Goal: Information Seeking & Learning: Check status

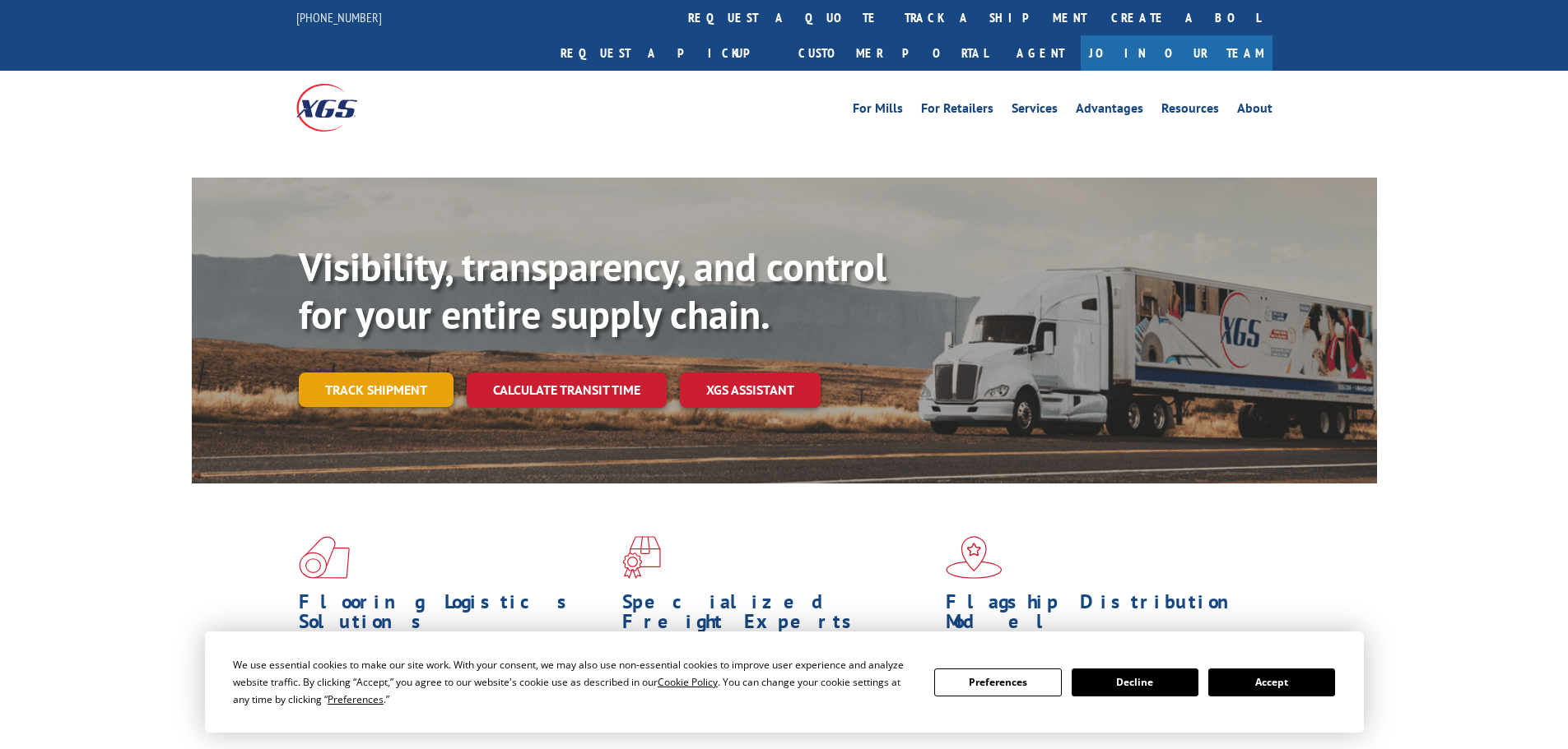
click at [343, 372] on link "Track shipment" at bounding box center [376, 389] width 155 height 34
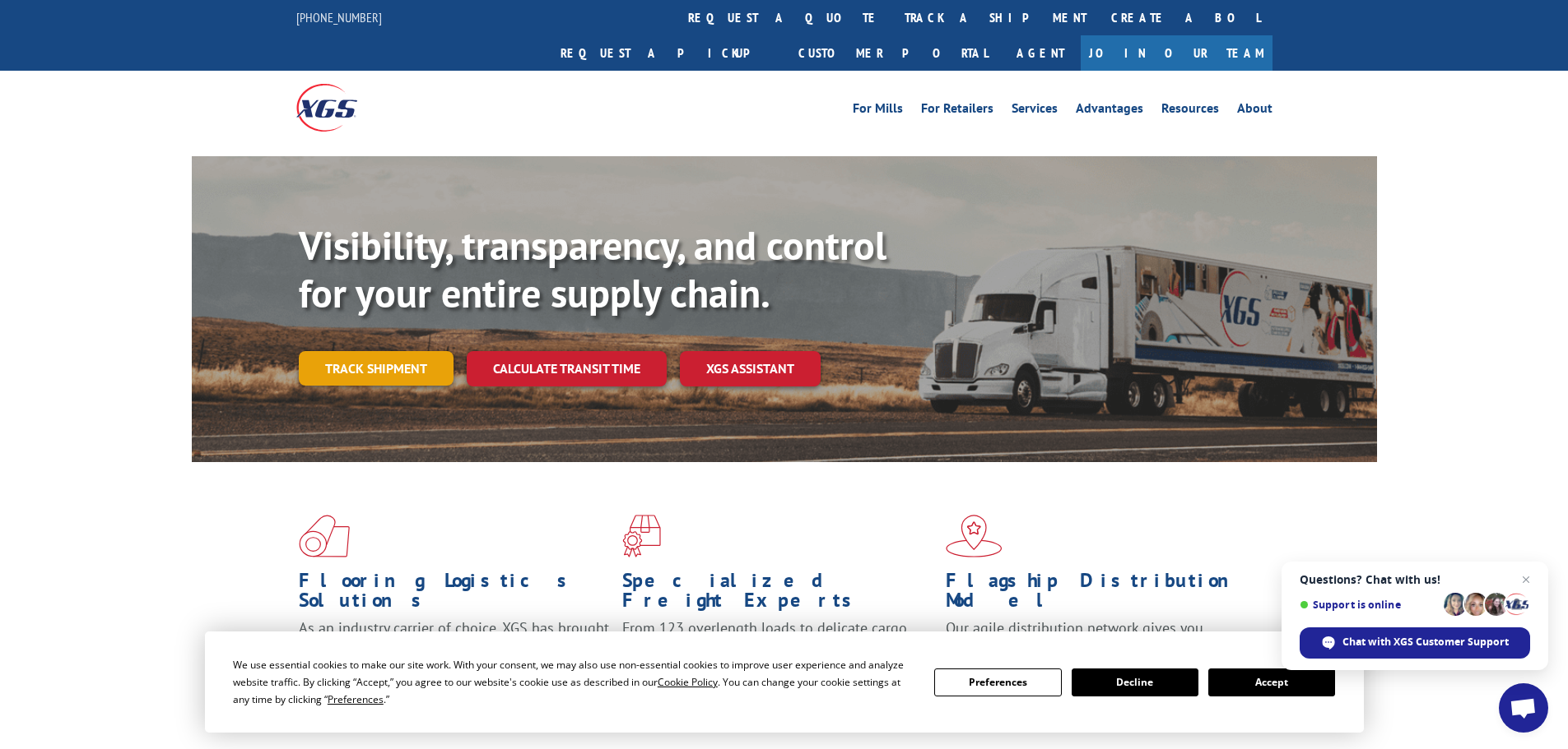
click at [371, 351] on link "Track shipment" at bounding box center [376, 368] width 155 height 34
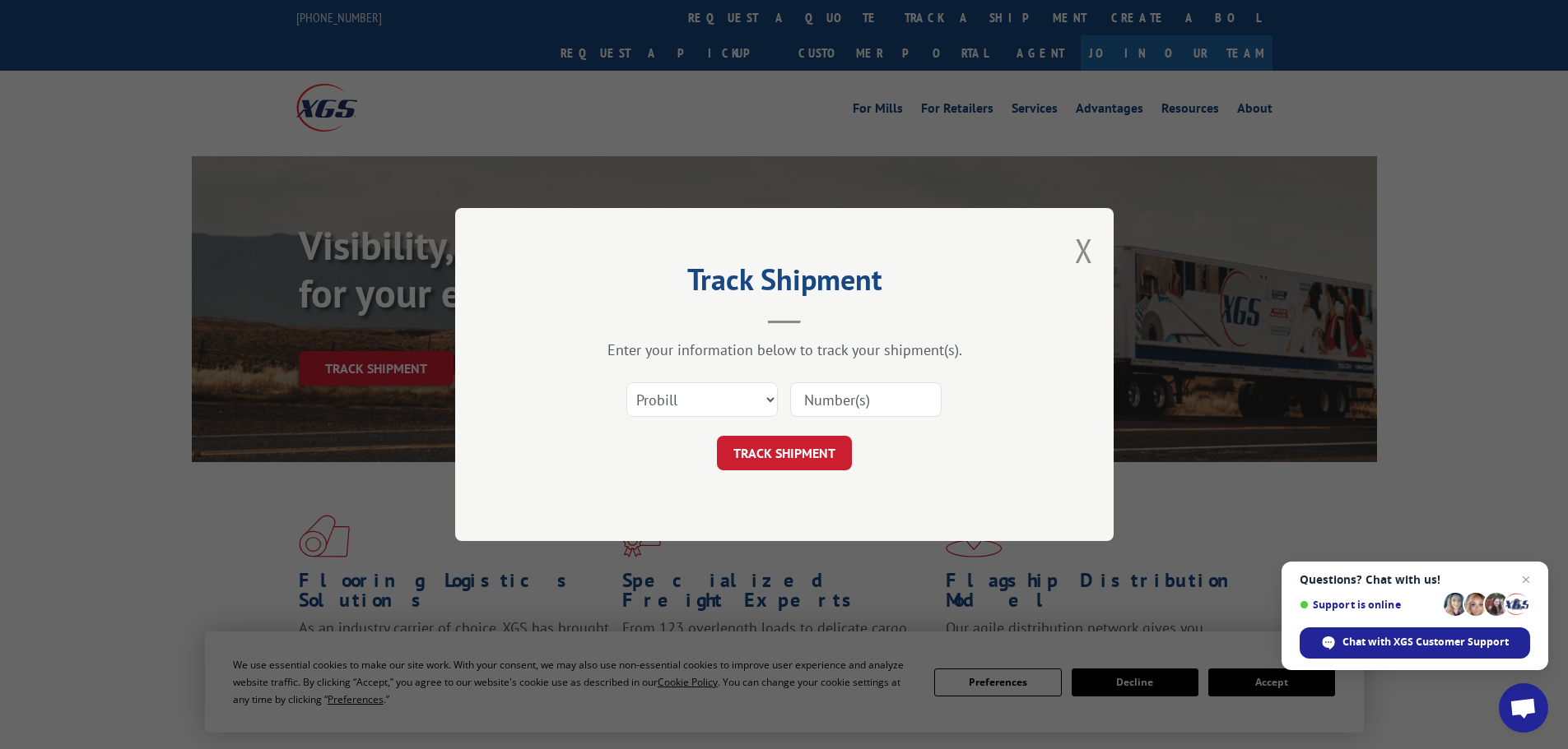
click at [841, 396] on input at bounding box center [865, 400] width 151 height 34
paste input "5282276"
type input "5282276"
click at [728, 453] on button "TRACK SHIPMENT" at bounding box center [784, 453] width 135 height 34
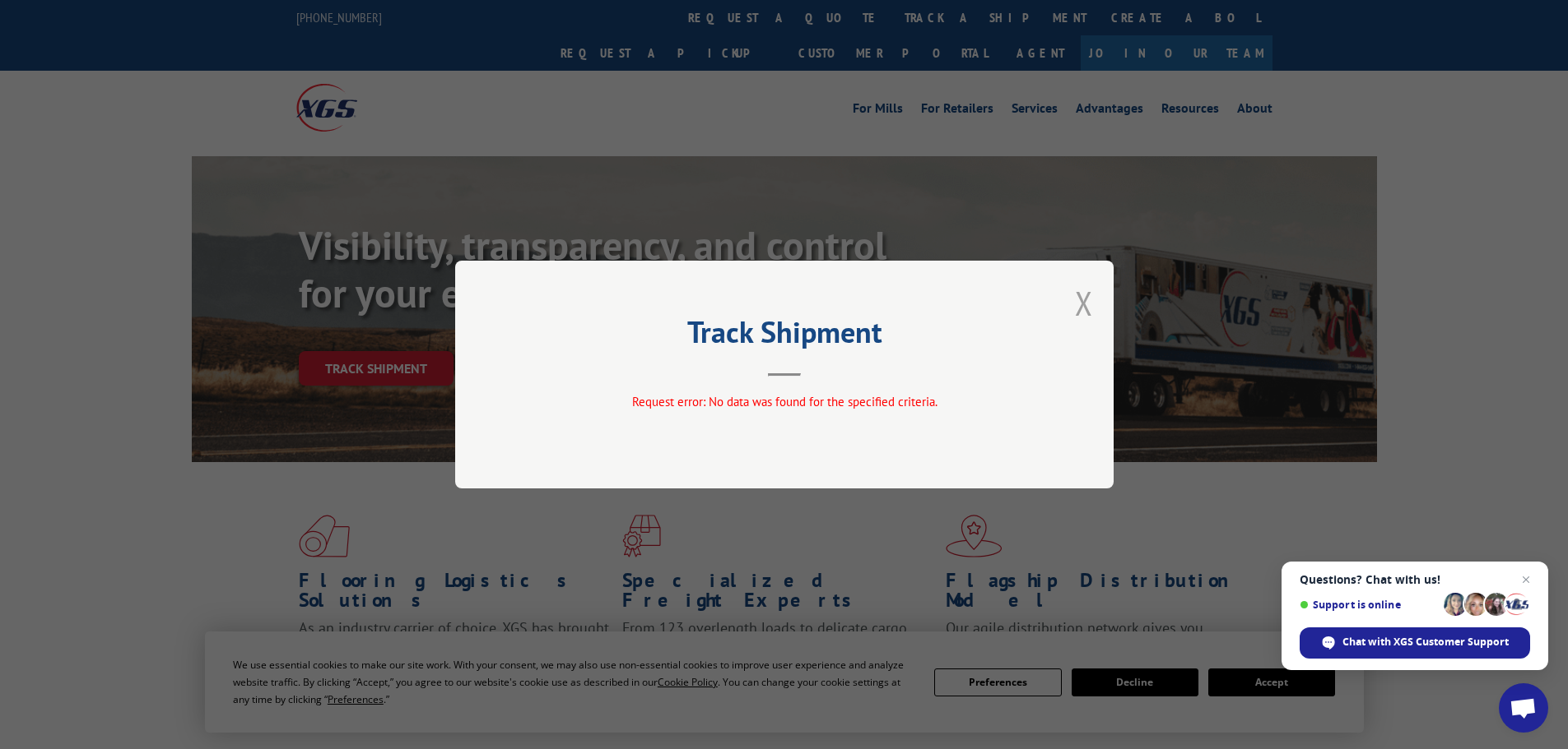
click at [1079, 302] on button "Close modal" at bounding box center [1084, 303] width 18 height 44
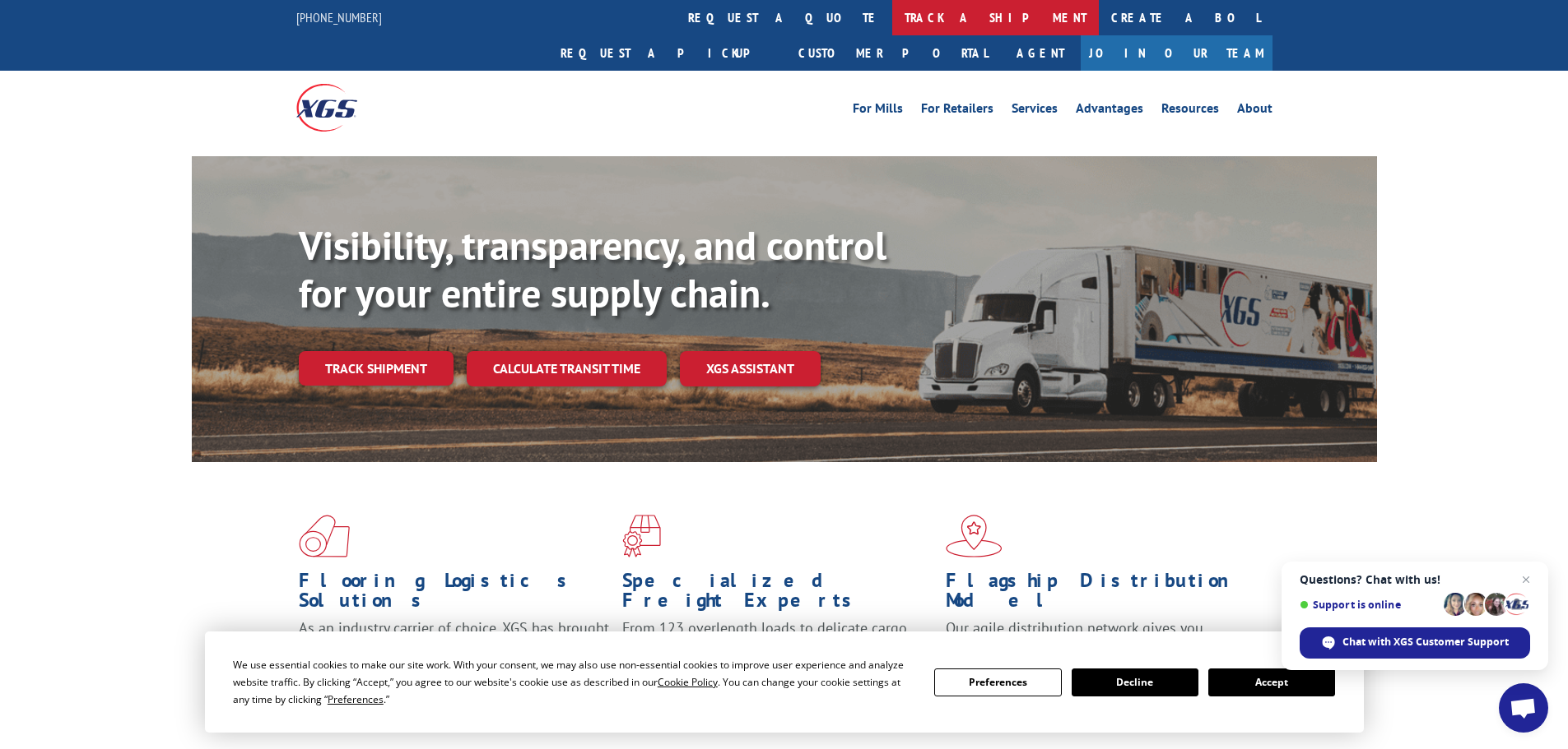
click at [892, 15] on link "track a shipment" at bounding box center [994, 17] width 206 height 35
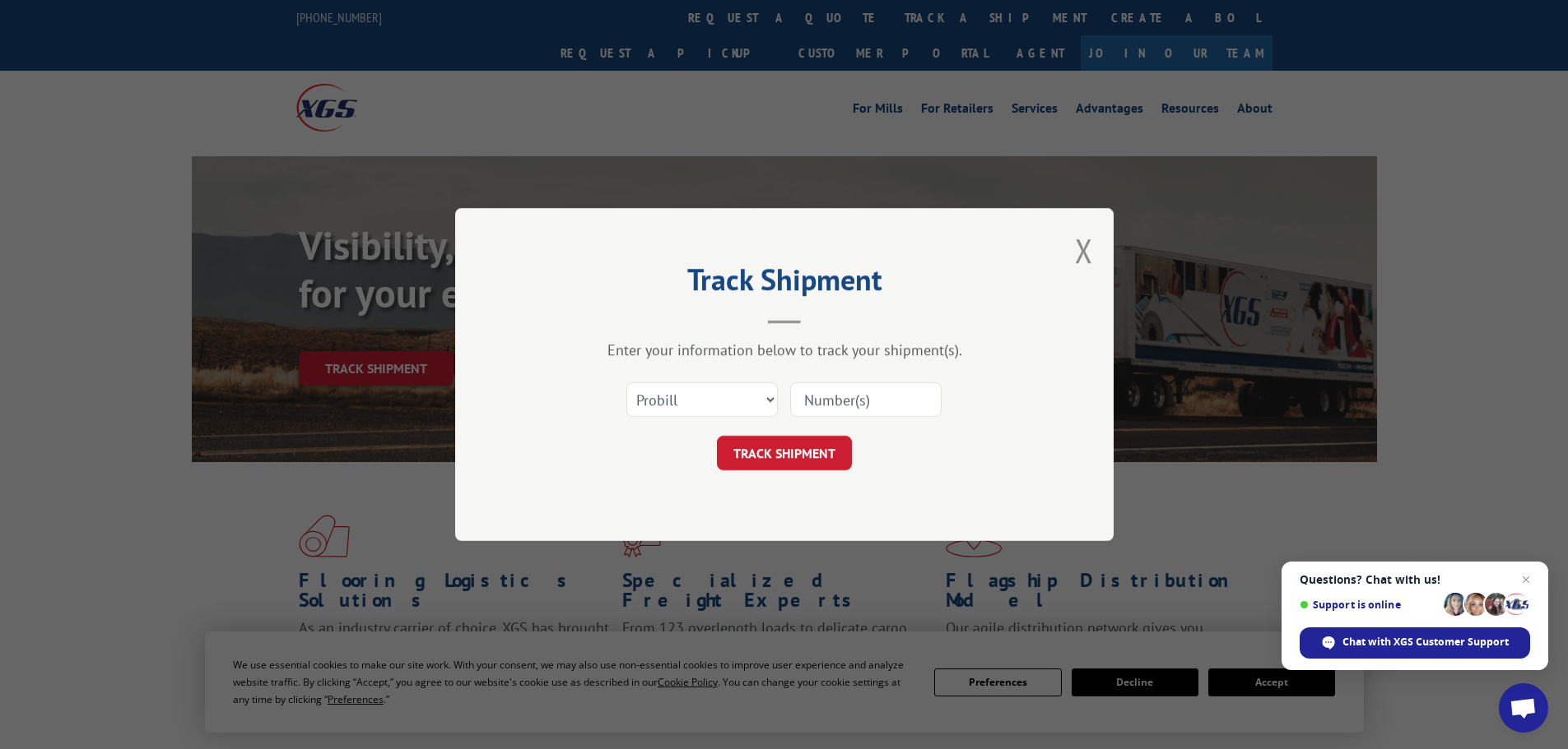
click at [860, 390] on input at bounding box center [865, 400] width 151 height 34
paste input "5282276"
type input "5282276"
click at [751, 461] on button "TRACK SHIPMENT" at bounding box center [784, 453] width 135 height 34
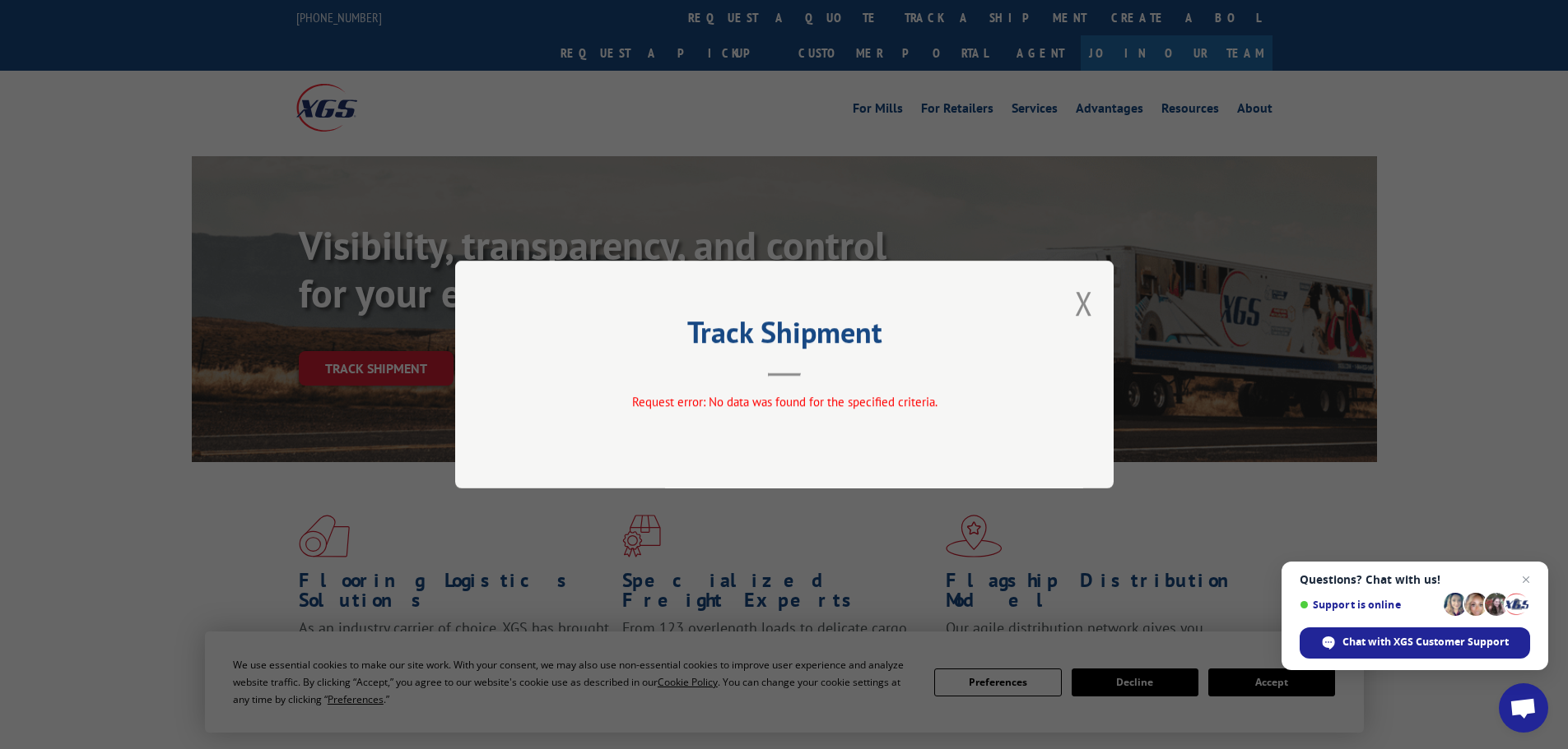
click at [1073, 309] on div "Track Shipment Request error: No data was found for the specified criteria." at bounding box center [784, 375] width 658 height 228
click at [1079, 311] on button "Close modal" at bounding box center [1084, 303] width 18 height 44
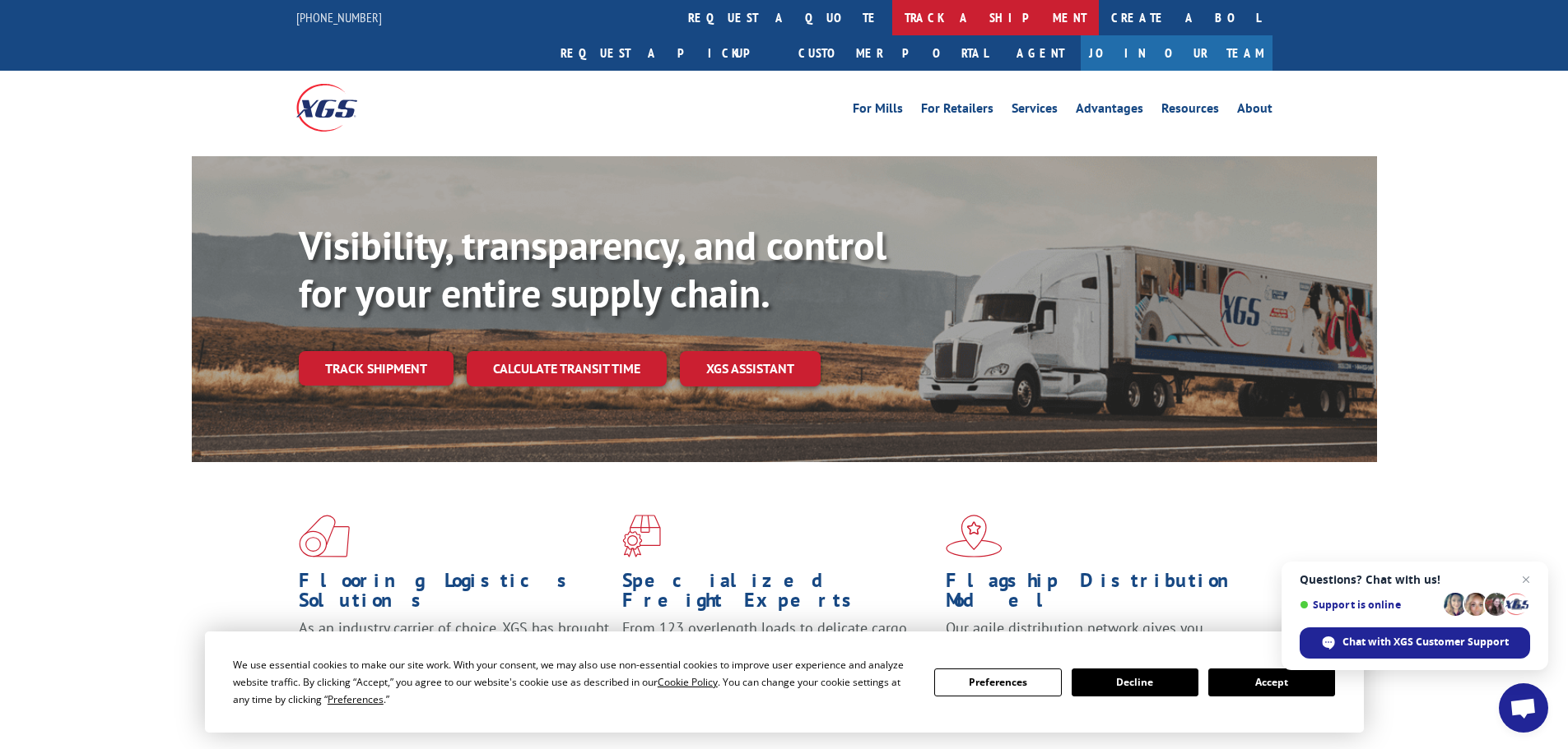
click at [892, 21] on link "track a shipment" at bounding box center [994, 17] width 206 height 35
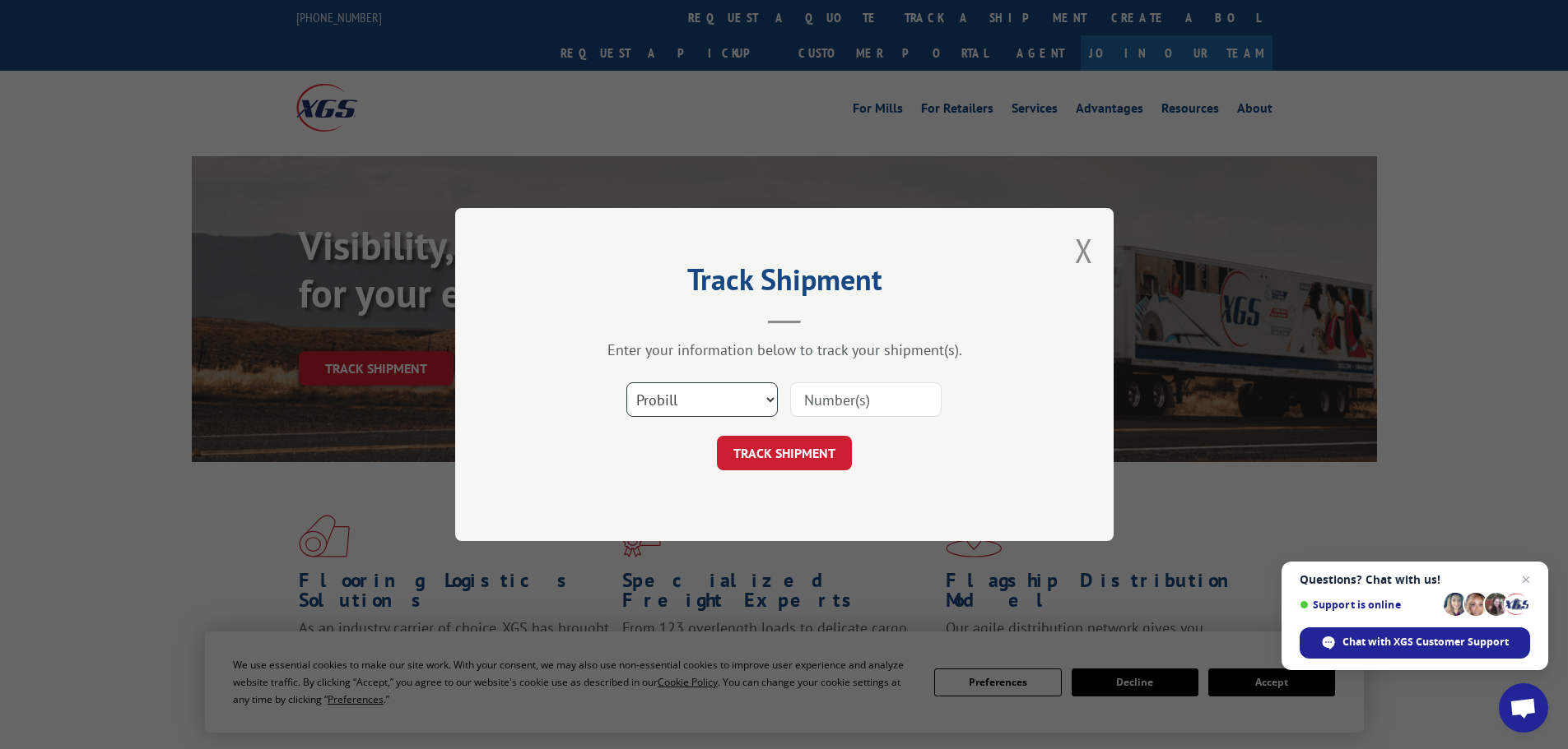
click at [671, 399] on select "Select category... Probill BOL PO" at bounding box center [701, 400] width 151 height 34
select select "bol"
click at [626, 383] on select "Select category... Probill BOL PO" at bounding box center [701, 400] width 151 height 34
click at [820, 394] on input at bounding box center [865, 400] width 151 height 34
paste input "5282276"
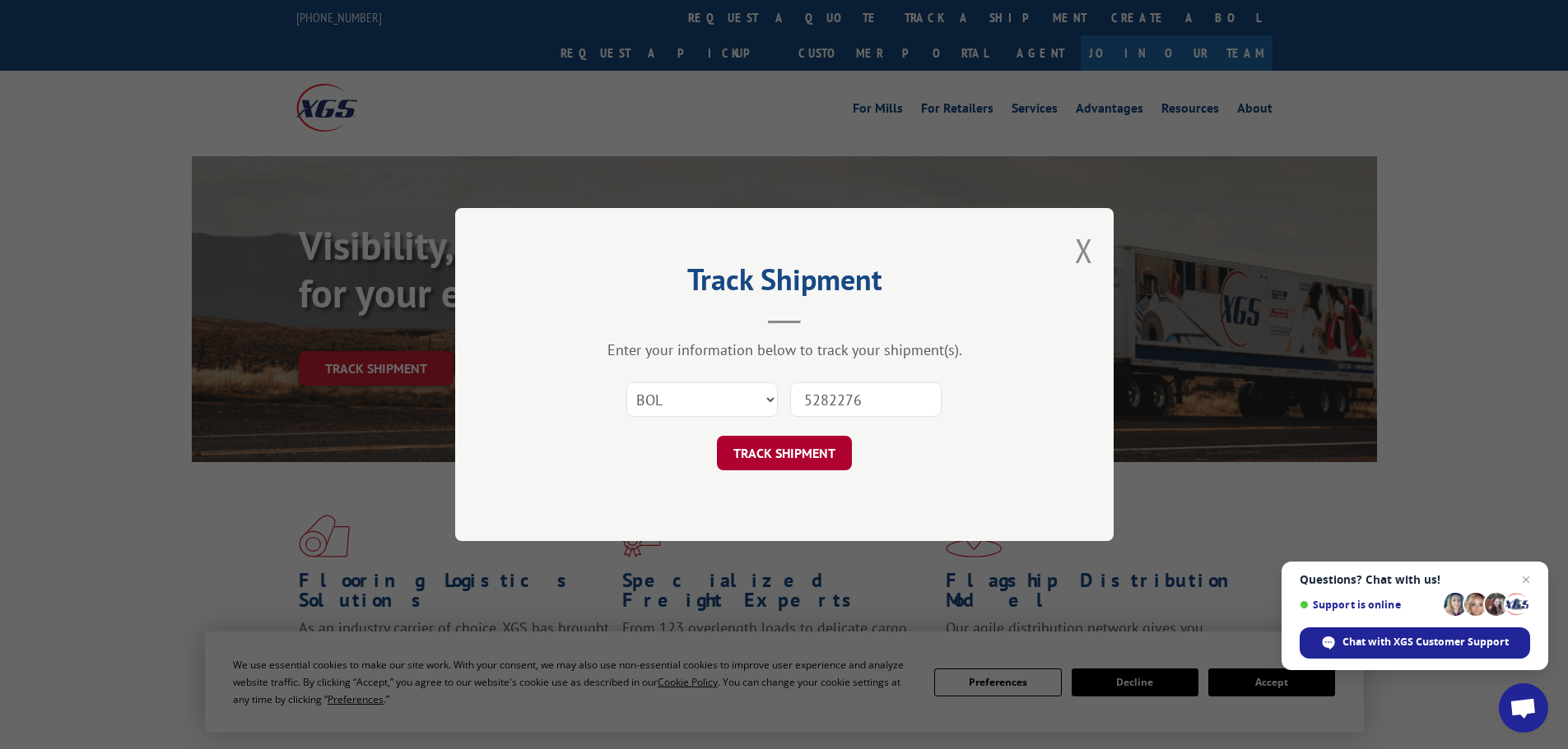
type input "5282276"
click at [790, 450] on button "TRACK SHIPMENT" at bounding box center [784, 453] width 135 height 34
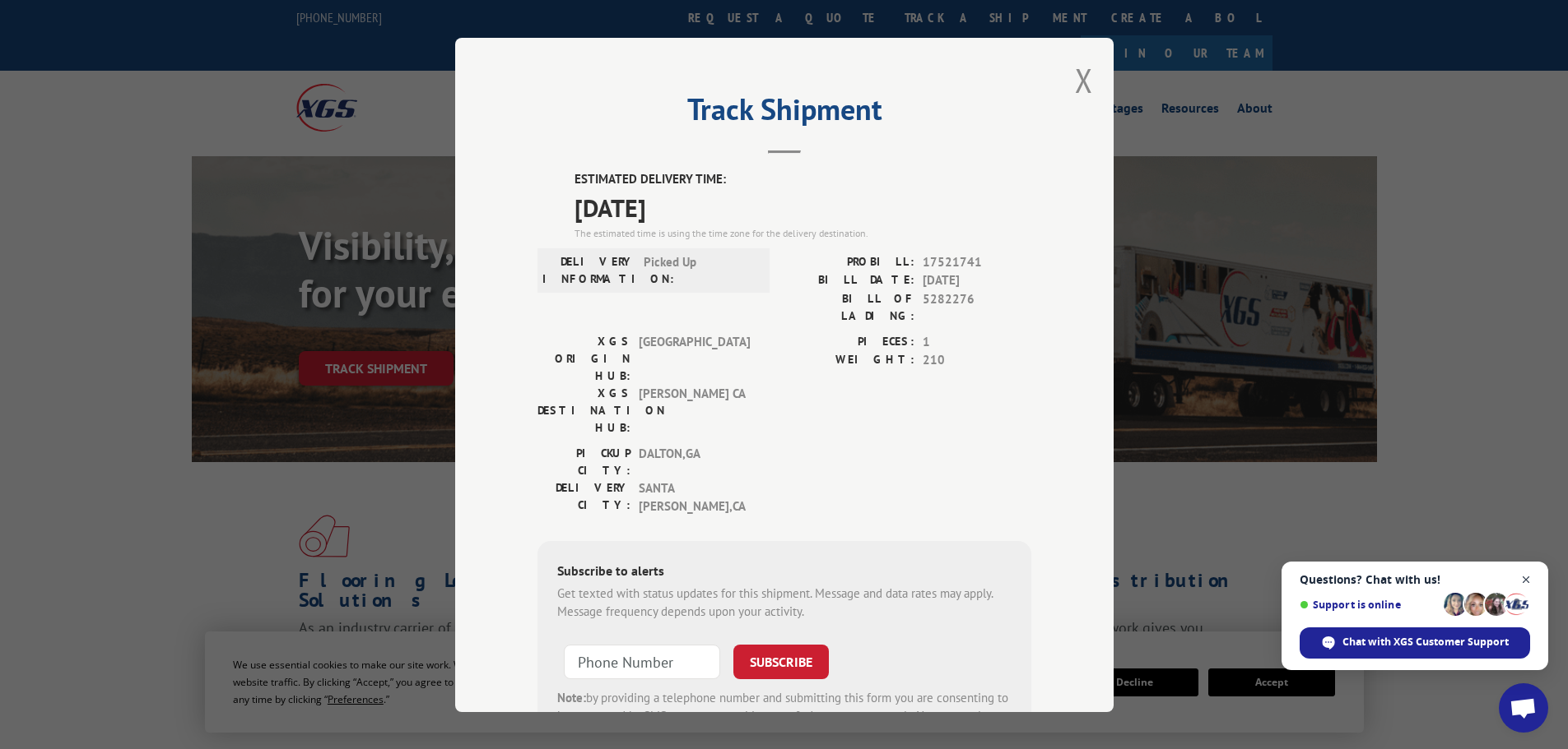
click at [1530, 575] on span "Close chat" at bounding box center [1526, 580] width 21 height 21
